Goal: Find specific page/section: Find specific page/section

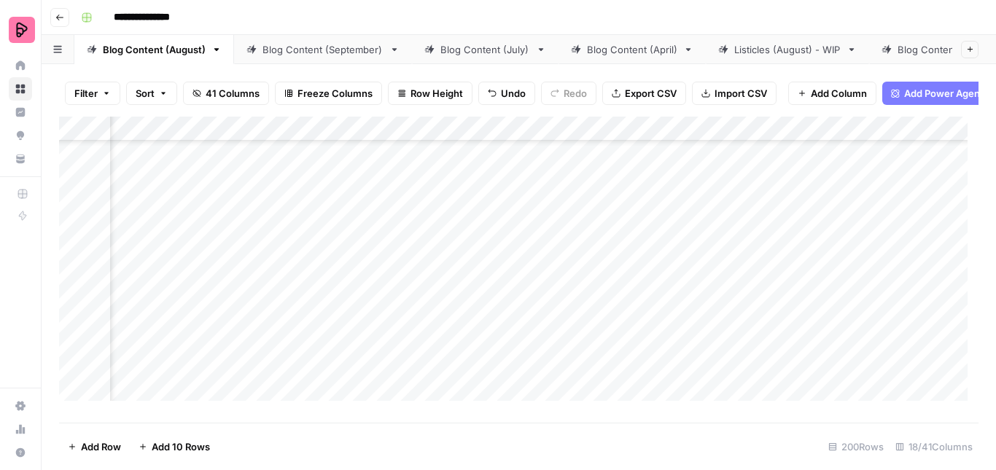
scroll to position [7348, 660]
click at [303, 44] on div "Blog Content (September)" at bounding box center [323, 49] width 121 height 15
